Goal: Find specific page/section

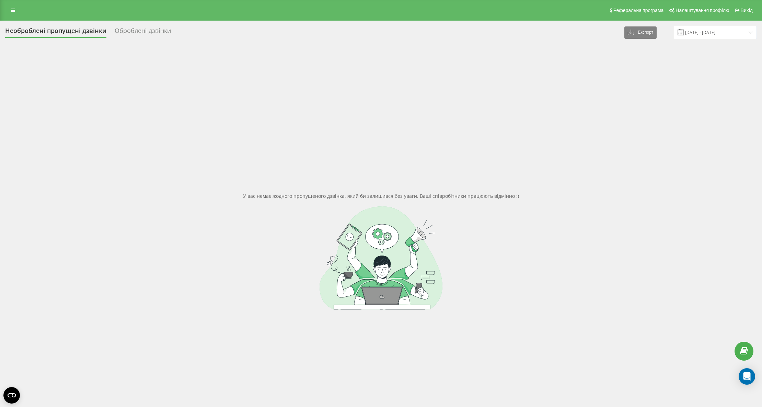
click at [21, 10] on div "Реферальна програма Налаштування профілю Вихід" at bounding box center [381, 10] width 762 height 21
click at [14, 11] on icon at bounding box center [13, 10] width 4 height 5
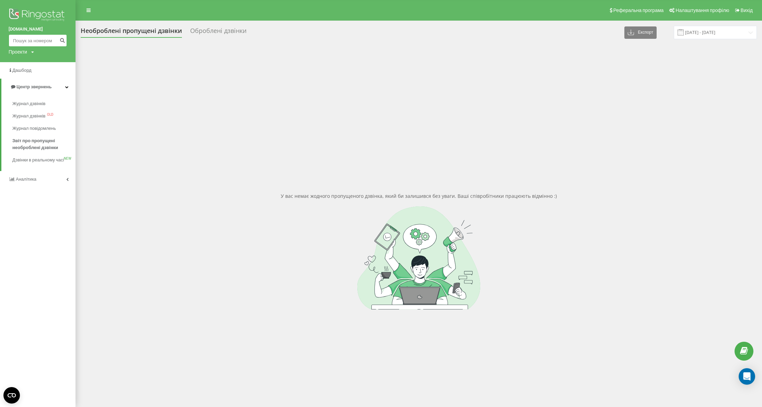
click at [24, 36] on input at bounding box center [38, 40] width 58 height 12
paste input "0967777717"
type input "0967777717"
